Goal: Check status: Check status

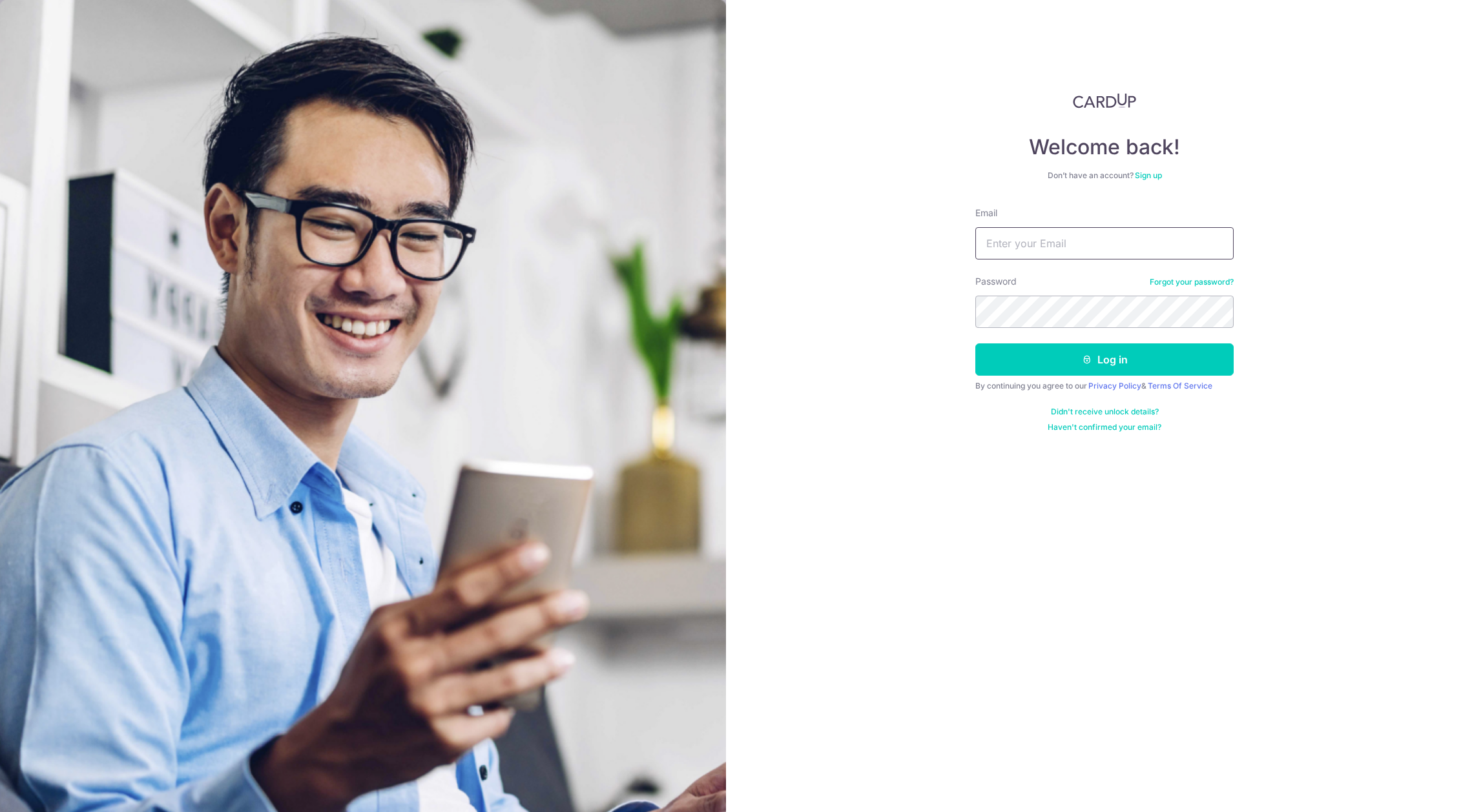
click at [1000, 227] on input "Email" at bounding box center [1103, 243] width 258 height 32
type input "[EMAIL_ADDRESS][DOMAIN_NAME]"
click at [1077, 357] on button "Log in" at bounding box center [1103, 360] width 258 height 32
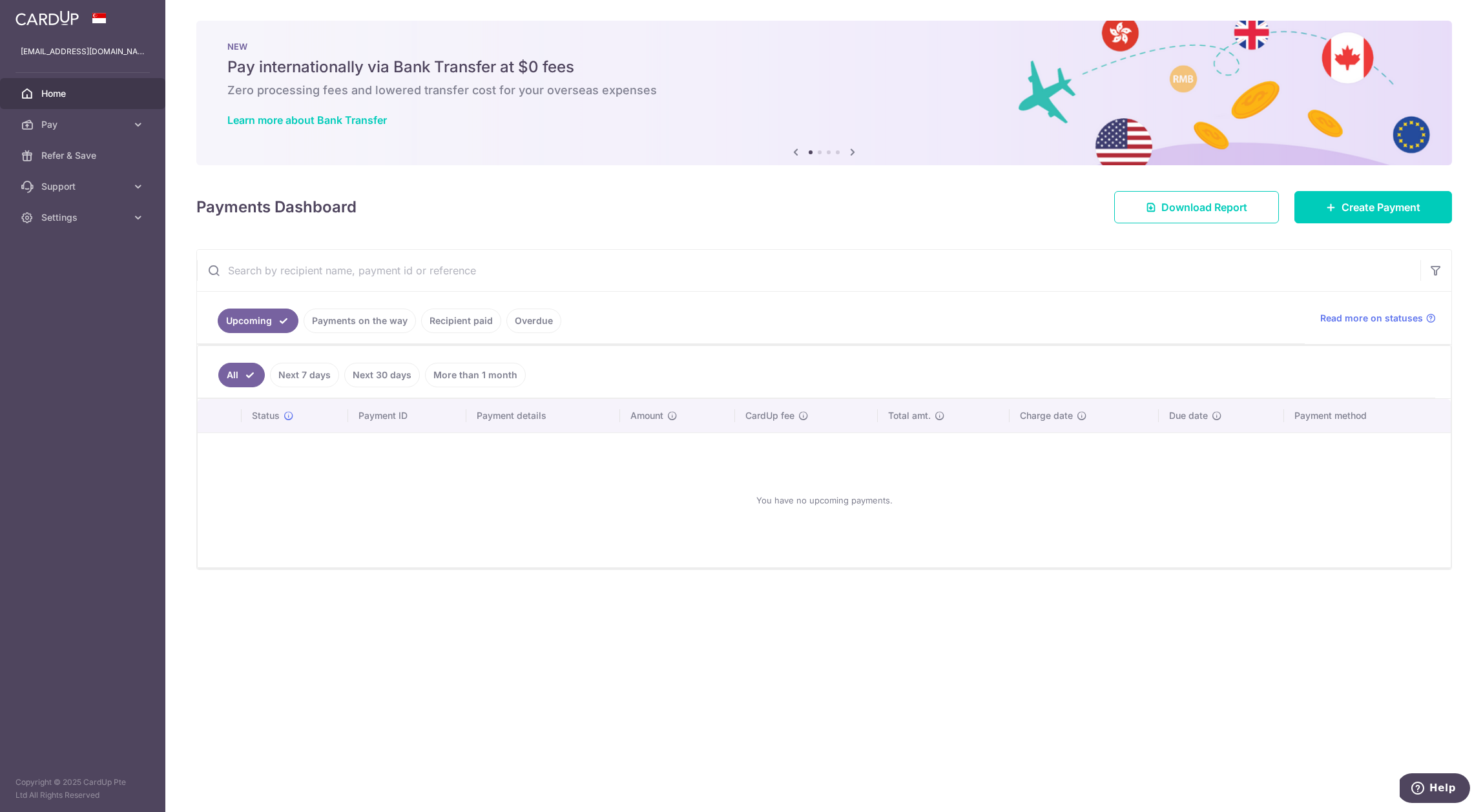
click at [453, 318] on link "Recipient paid" at bounding box center [461, 320] width 80 height 24
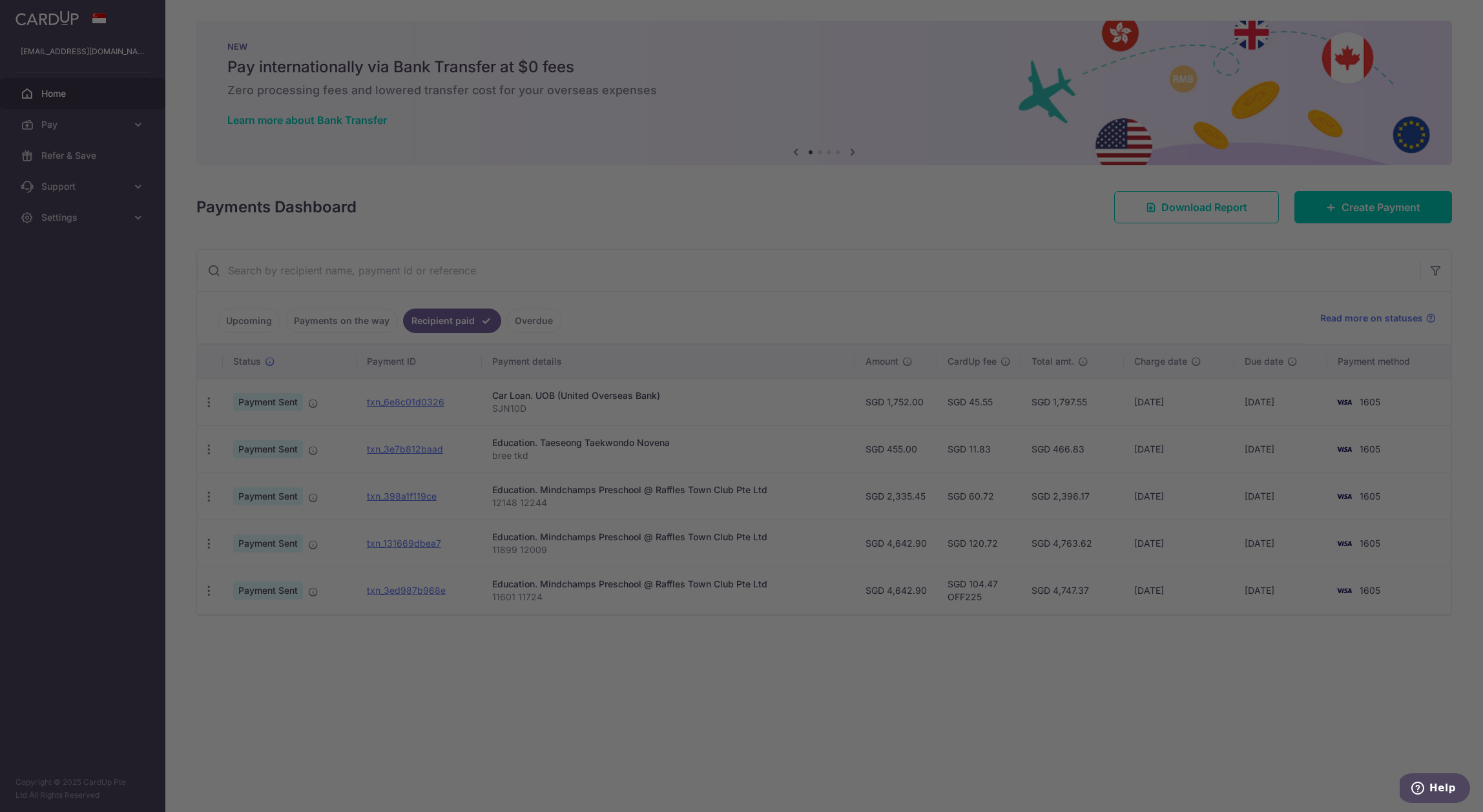
click at [423, 682] on div at bounding box center [749, 410] width 1497 height 821
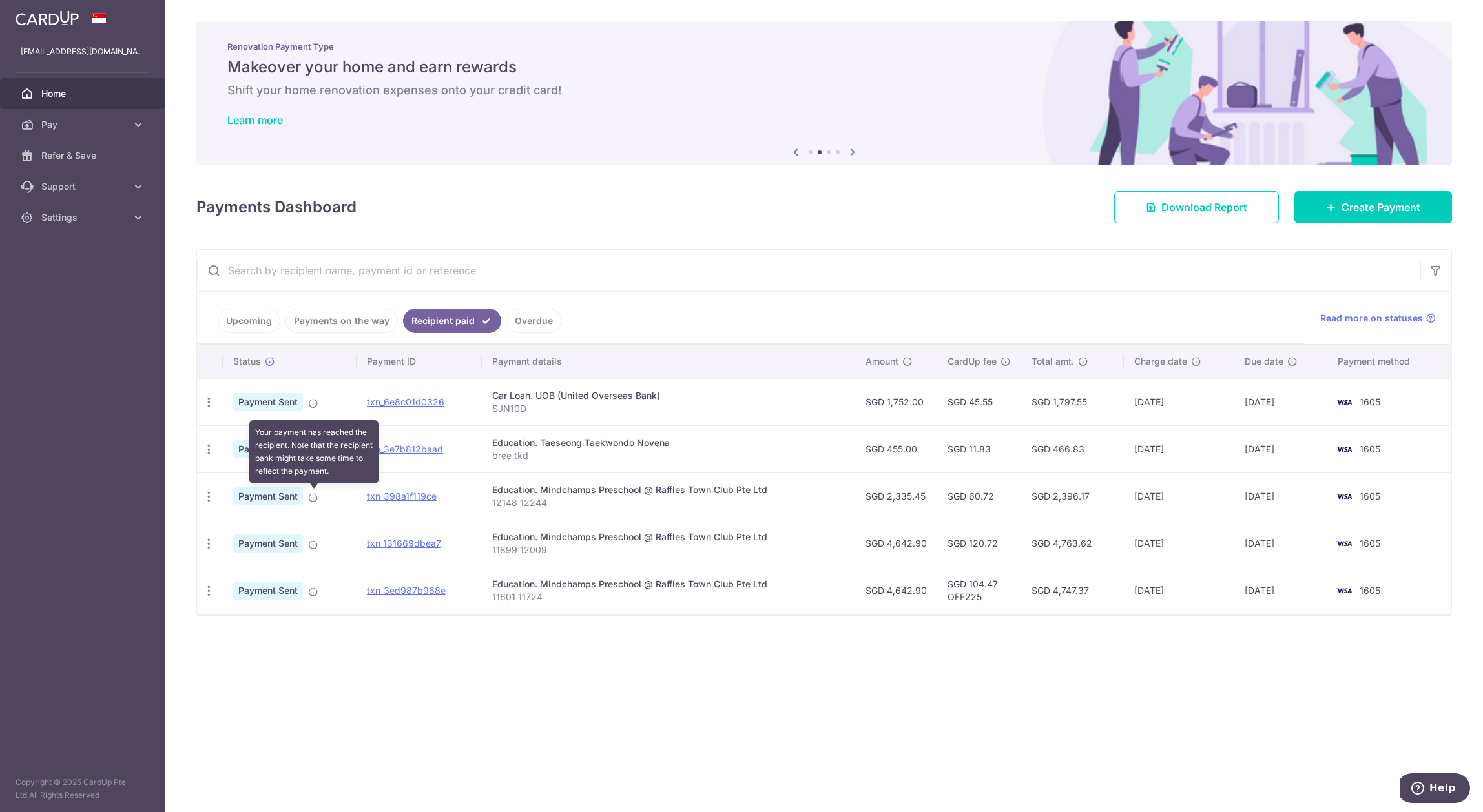
click at [315, 498] on icon at bounding box center [314, 498] width 11 height 11
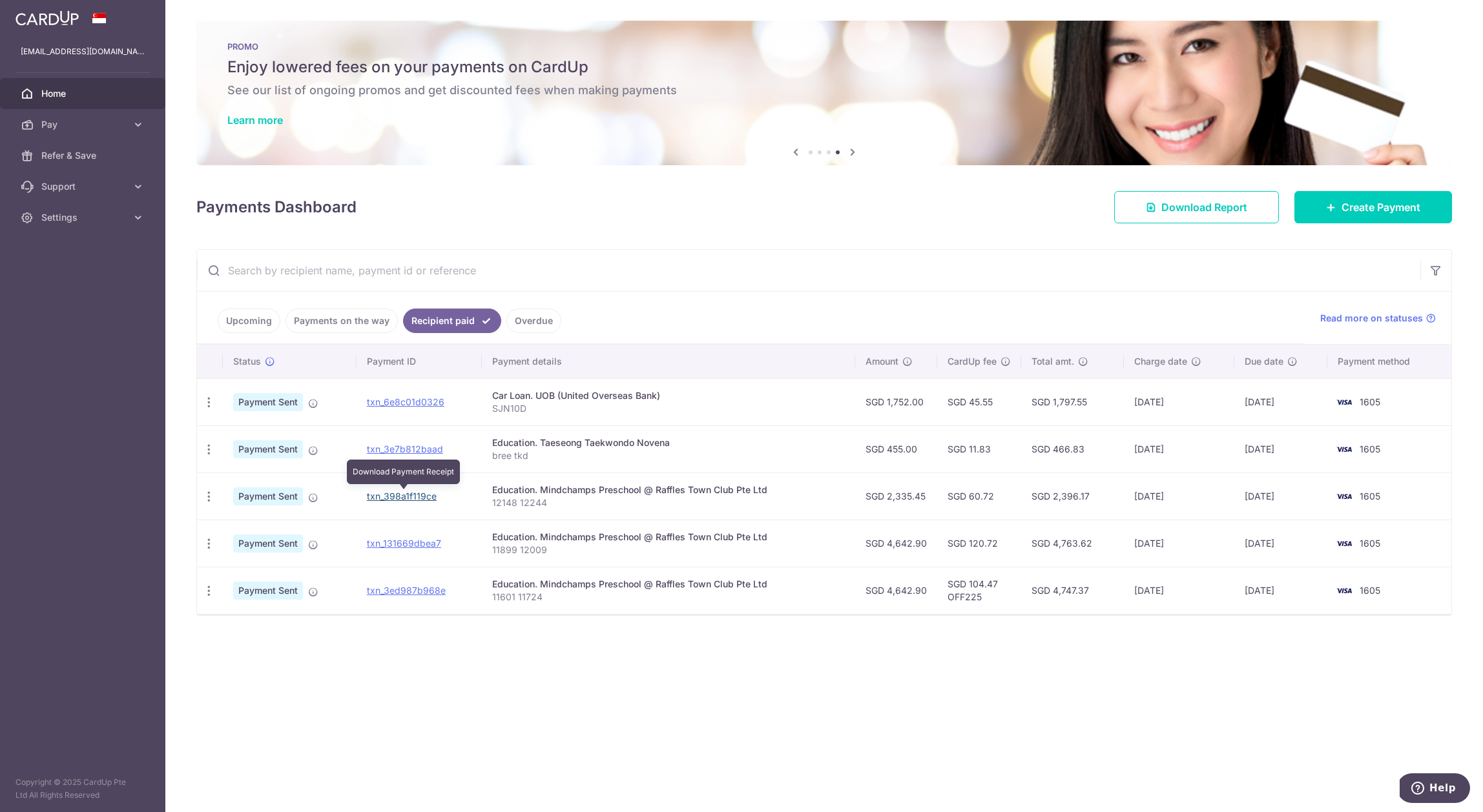
click at [415, 496] on link "txn_398a1f119ce" at bounding box center [402, 496] width 70 height 11
click at [102, 129] on span "Pay" at bounding box center [83, 124] width 85 height 13
click at [93, 154] on span "Payments" at bounding box center [83, 155] width 85 height 13
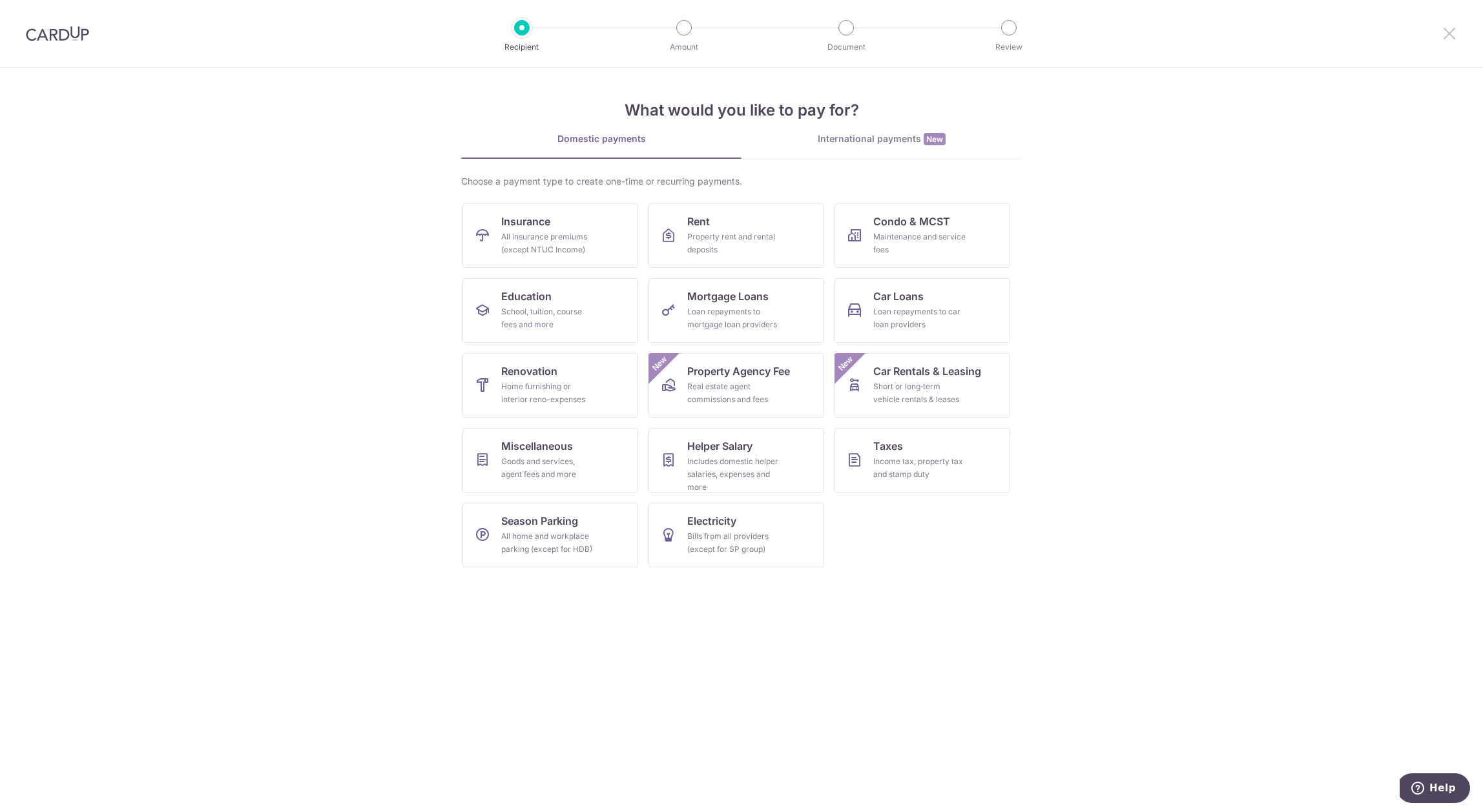
click at [1450, 33] on icon at bounding box center [1448, 33] width 15 height 16
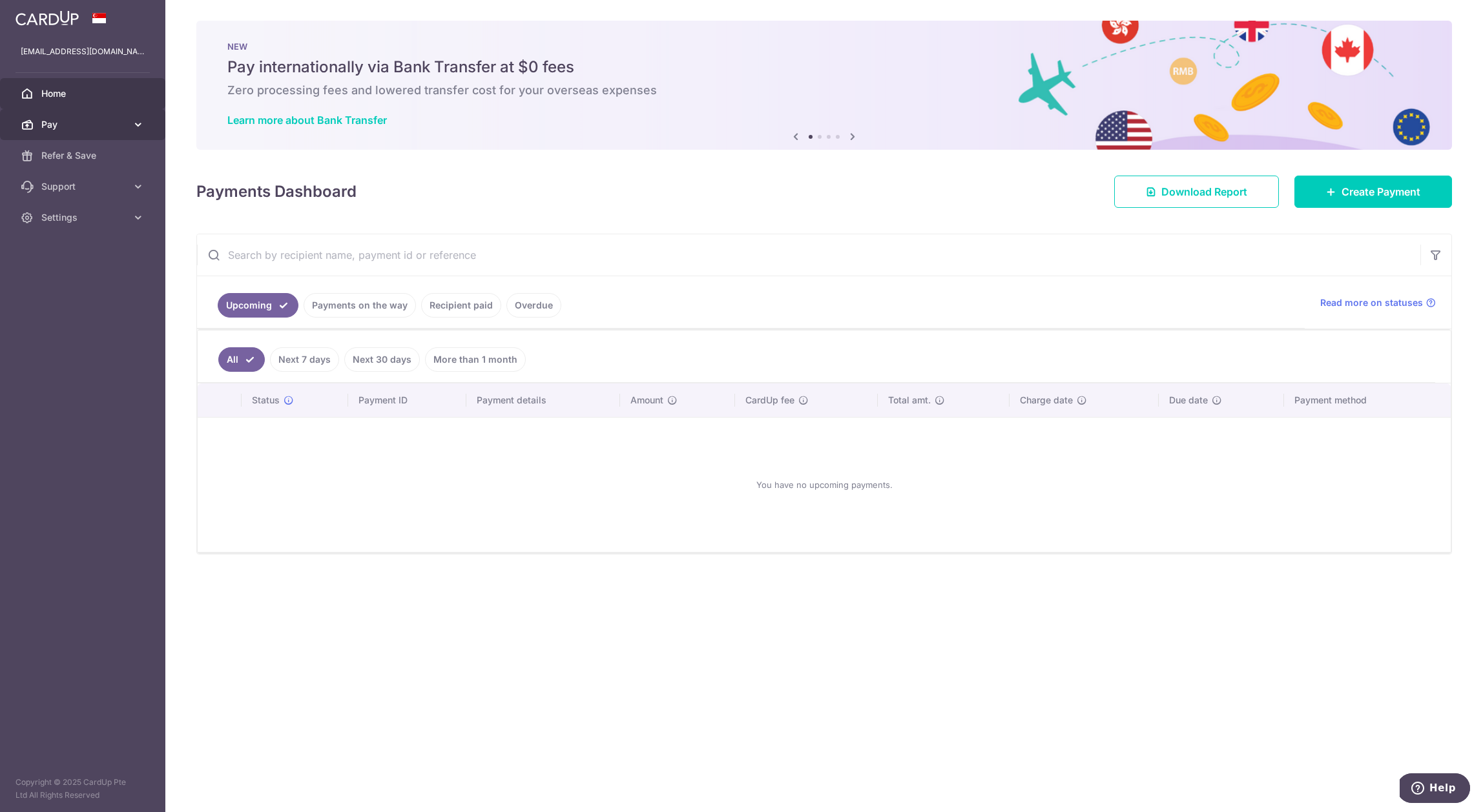
click at [80, 131] on link "Pay" at bounding box center [82, 124] width 165 height 31
click at [306, 541] on div "You have no upcoming payments." at bounding box center [825, 484] width 1222 height 113
click at [461, 310] on link "Recipient paid" at bounding box center [461, 305] width 80 height 24
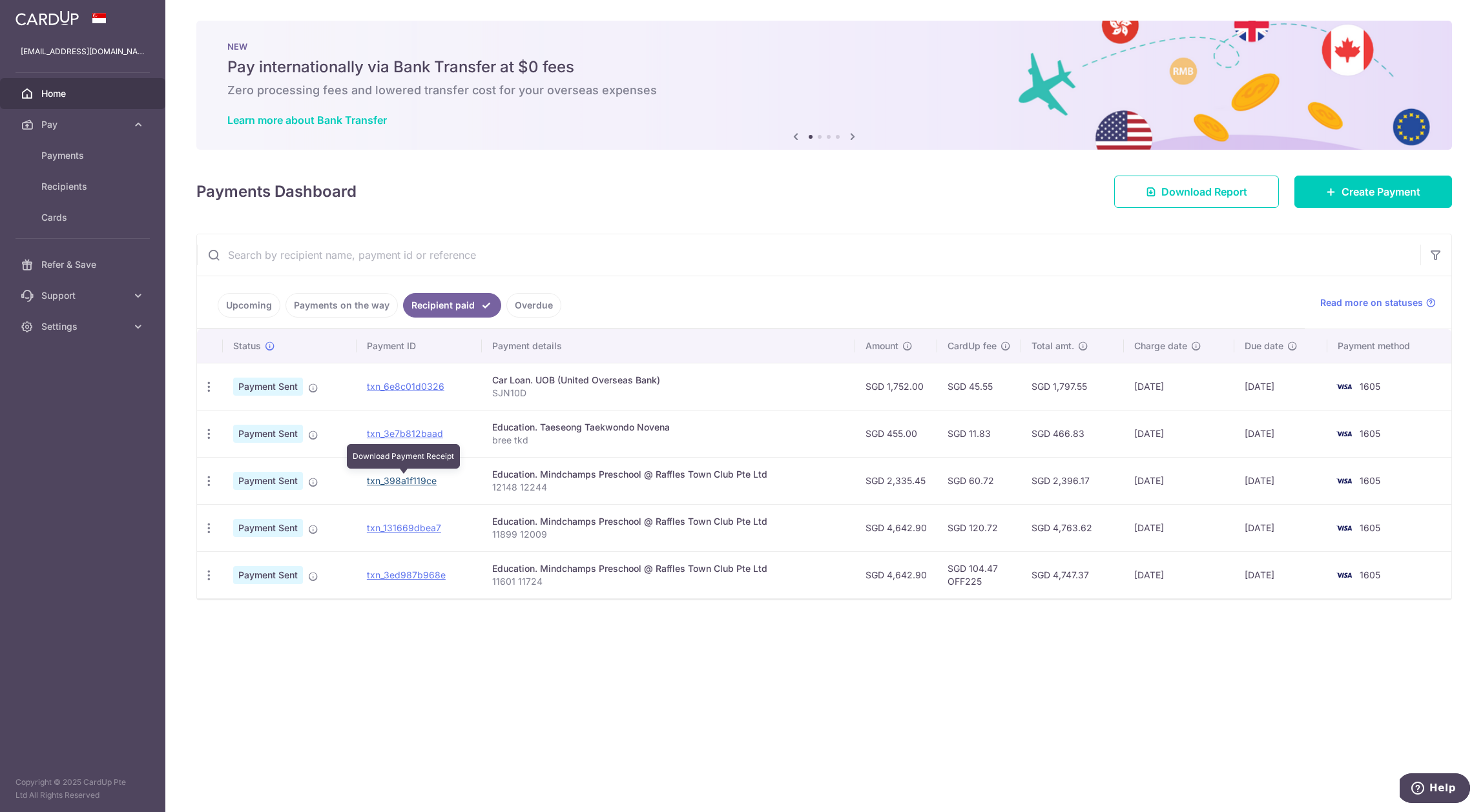
click at [399, 481] on link "txn_398a1f119ce" at bounding box center [402, 481] width 70 height 11
click at [395, 530] on link "txn_131669dbea7" at bounding box center [404, 528] width 74 height 11
click at [411, 574] on link "txn_3ed987b968e" at bounding box center [406, 574] width 79 height 11
